Goal: Task Accomplishment & Management: Manage account settings

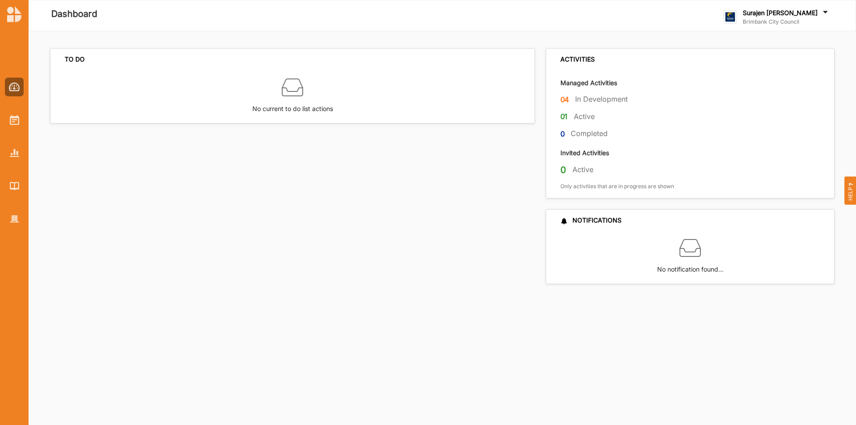
click at [793, 18] on label "Brimbank City Council" at bounding box center [786, 21] width 87 height 7
click at [788, 116] on div "Log Out" at bounding box center [770, 110] width 92 height 18
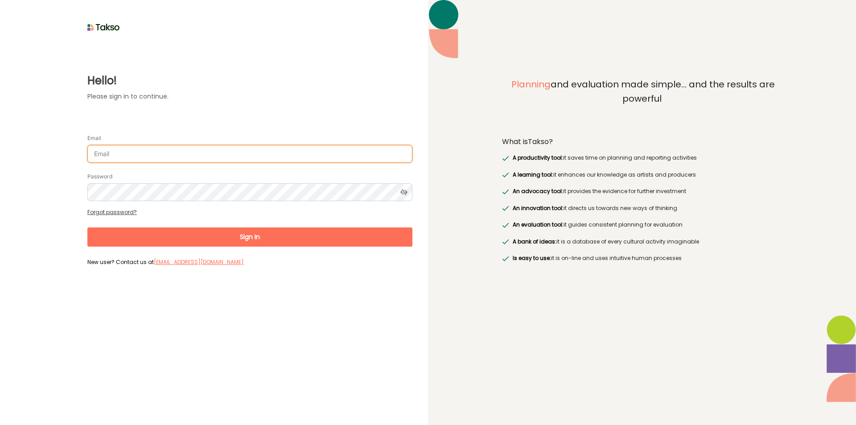
drag, startPoint x: 161, startPoint y: 157, endPoint x: 165, endPoint y: 155, distance: 5.4
click at [163, 156] on input "Email" at bounding box center [249, 154] width 325 height 18
click at [99, 156] on input "[EMAIL_ADDRESS][DOMAIN_NAME]" at bounding box center [249, 154] width 325 height 18
type input "[PERSON_NAME][EMAIL_ADDRESS][DOMAIN_NAME]"
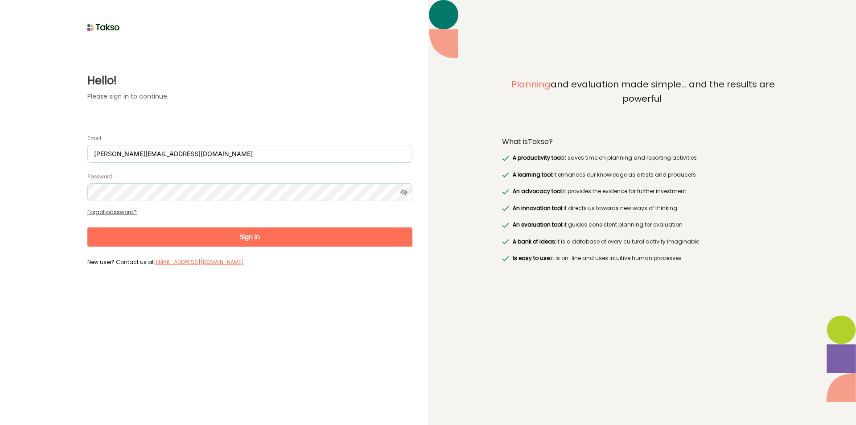
click at [206, 182] on div "Password" at bounding box center [249, 186] width 325 height 29
click at [223, 237] on button "Sign In" at bounding box center [249, 236] width 325 height 19
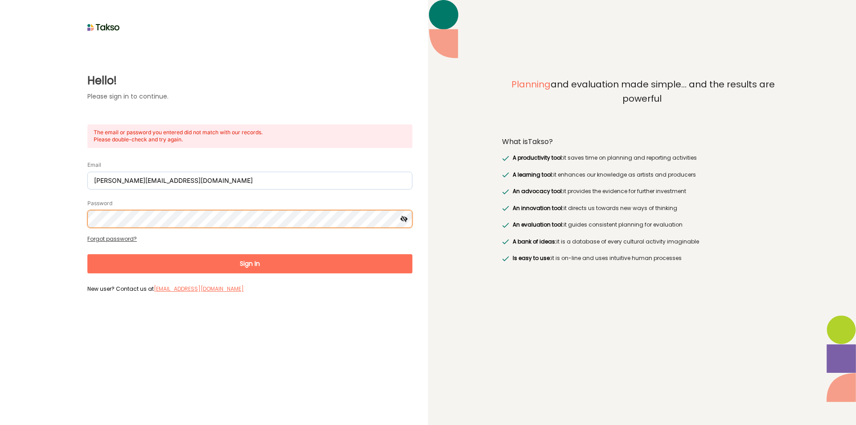
click at [59, 208] on div "Hello! Please sign in to continue. The email or password you entered did not ma…" at bounding box center [214, 165] width 397 height 262
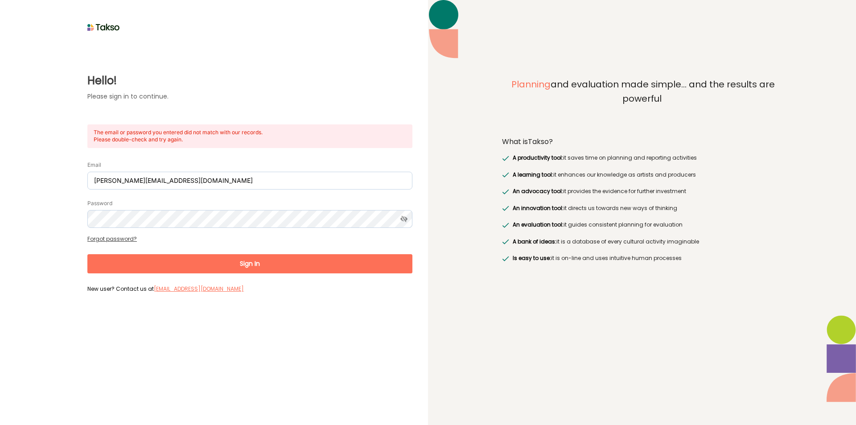
click at [289, 261] on button "Sign In" at bounding box center [249, 263] width 325 height 19
